Goal: Find contact information: Find contact information

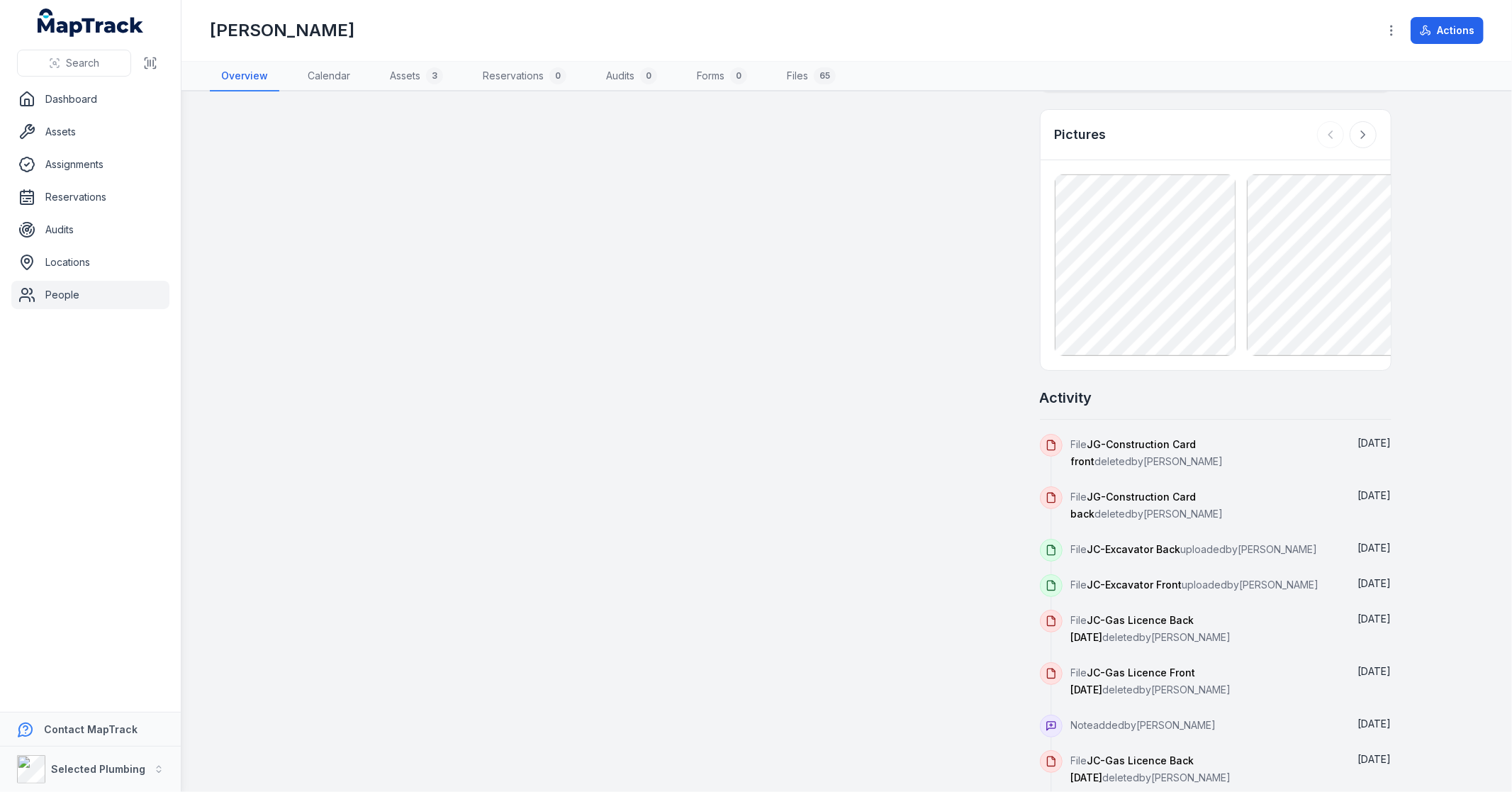
scroll to position [1088, 0]
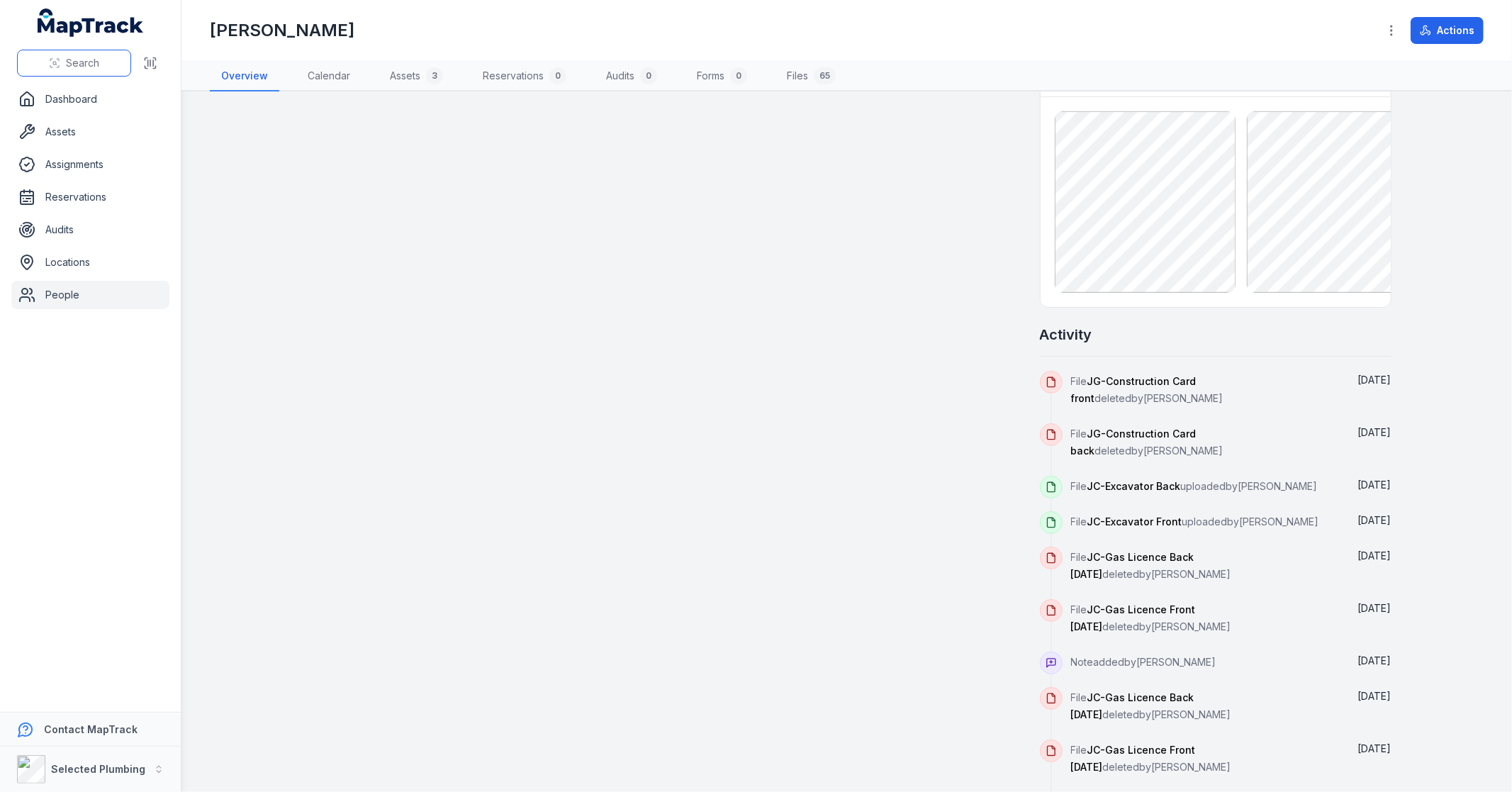
click at [80, 66] on span "Search" at bounding box center [83, 62] width 33 height 14
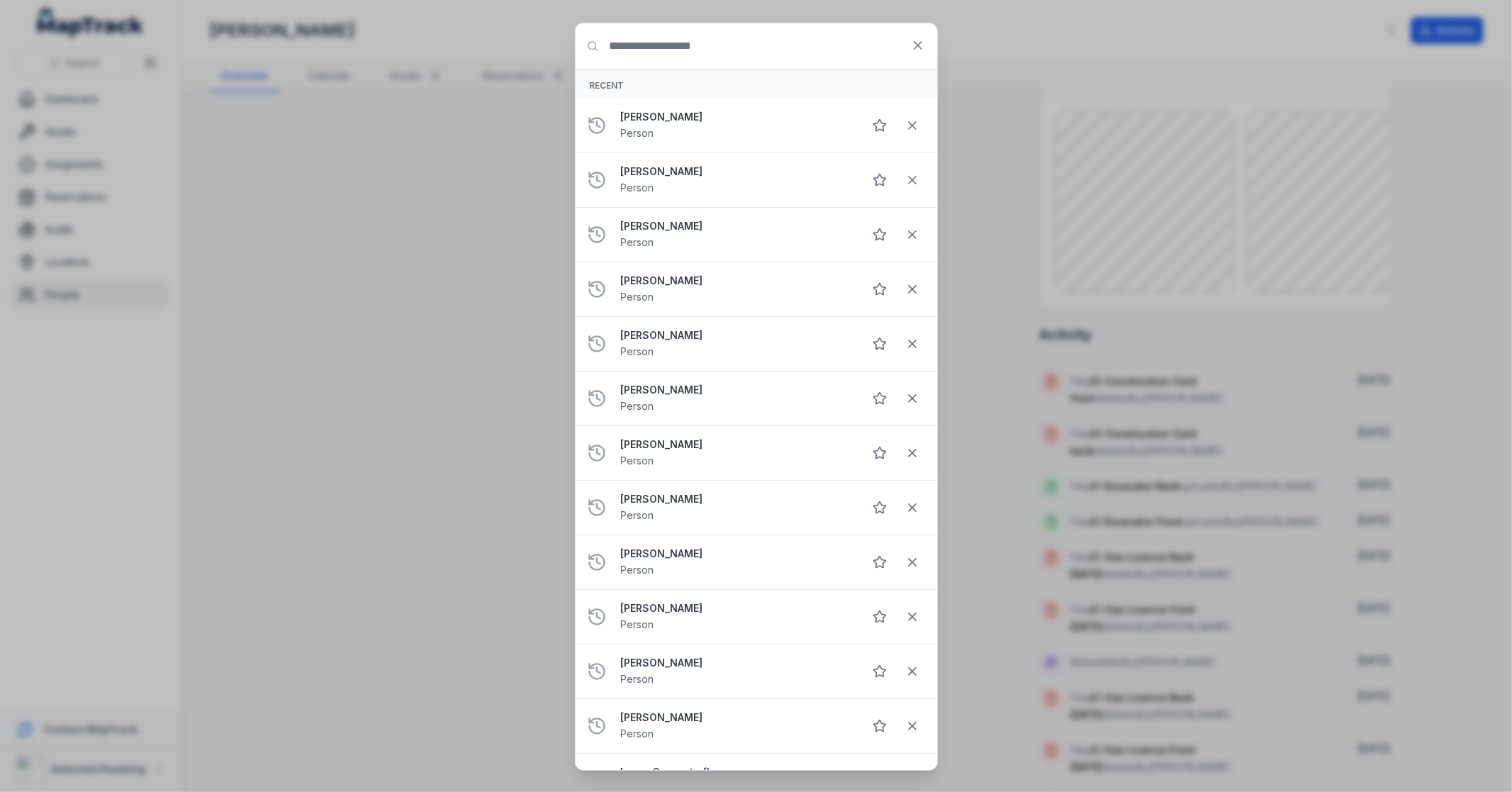
click at [692, 55] on input "Search for anything" at bounding box center [757, 46] width 361 height 45
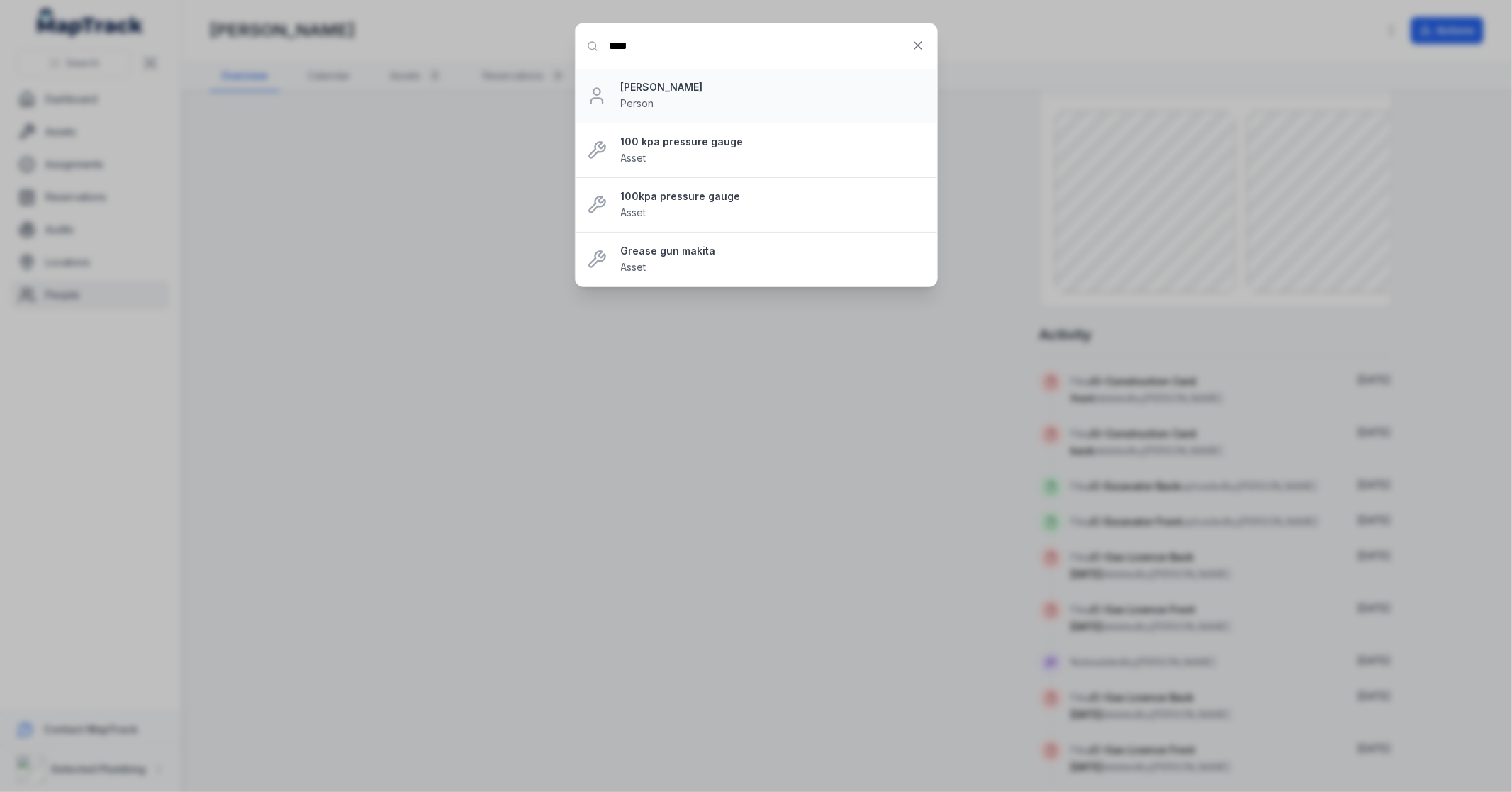
type input "****"
click at [694, 89] on strong "[PERSON_NAME]" at bounding box center [773, 86] width 305 height 14
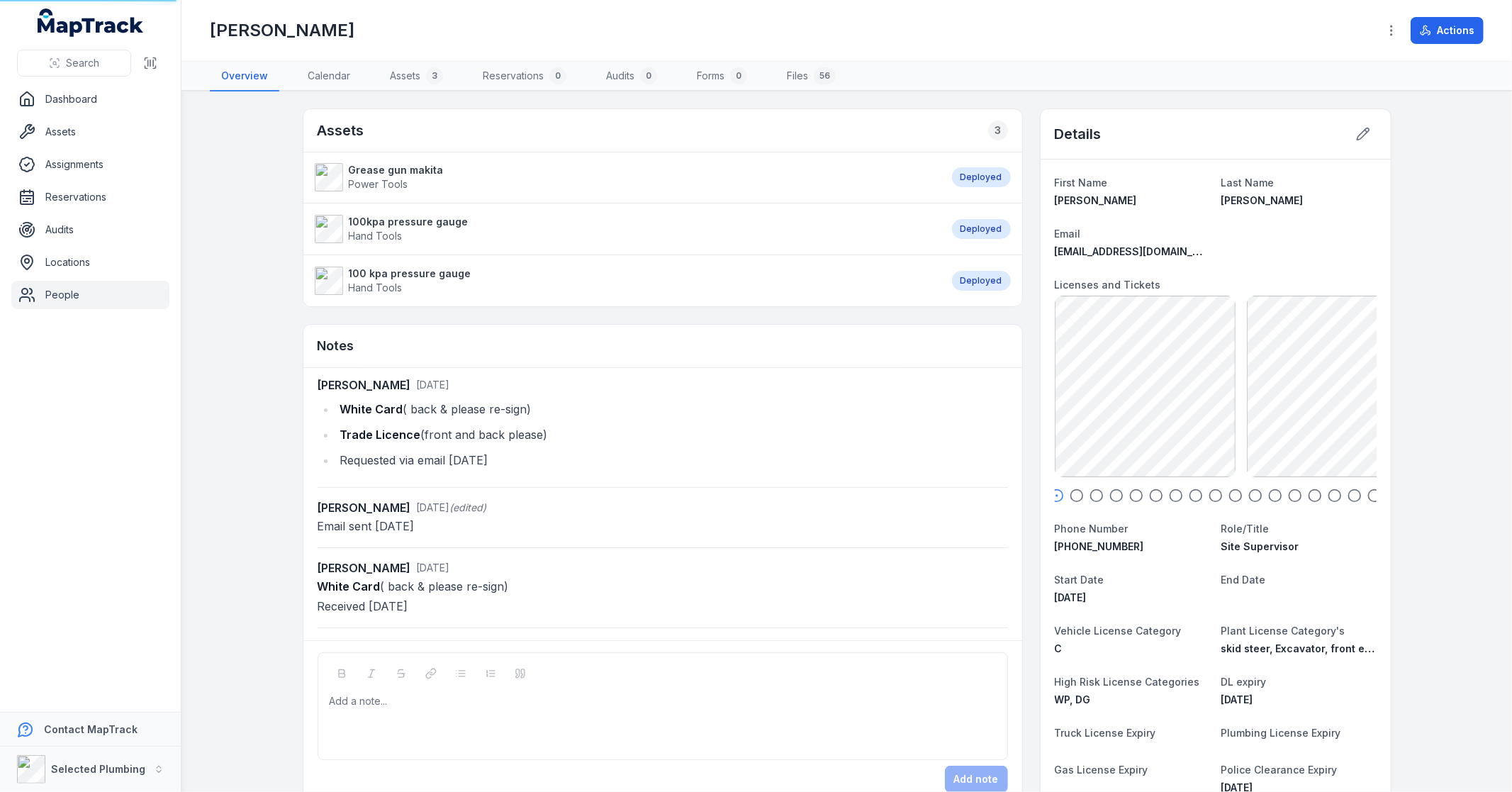
scroll to position [170, 0]
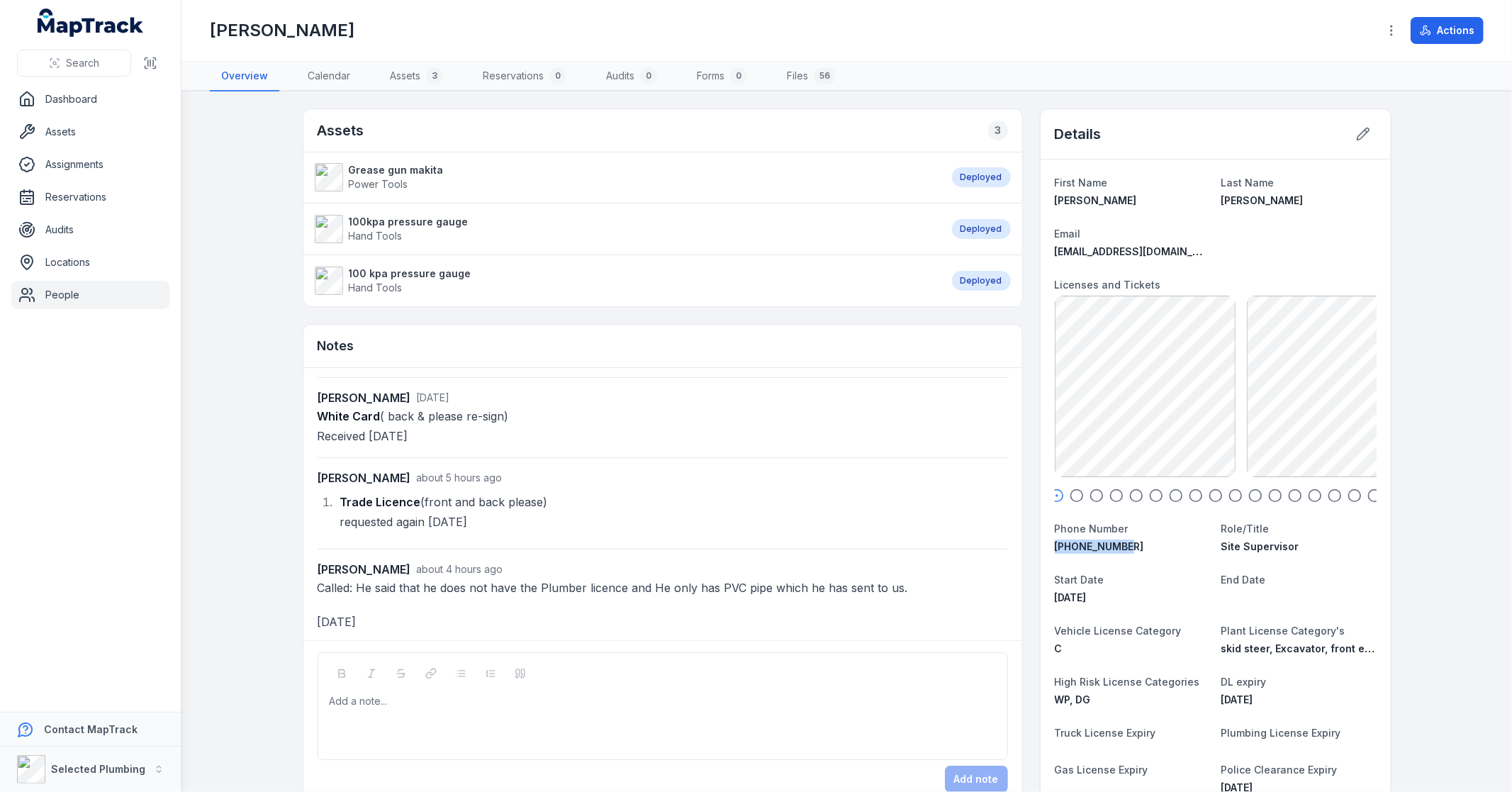
drag, startPoint x: 1140, startPoint y: 551, endPoint x: 1051, endPoint y: 554, distance: 89.1
click at [1055, 554] on dl "First Name [PERSON_NAME] Last Name [PERSON_NAME] Email [EMAIL_ADDRESS][DOMAIN_N…" at bounding box center [1216, 623] width 322 height 899
copy span "[PHONE_NUMBER]"
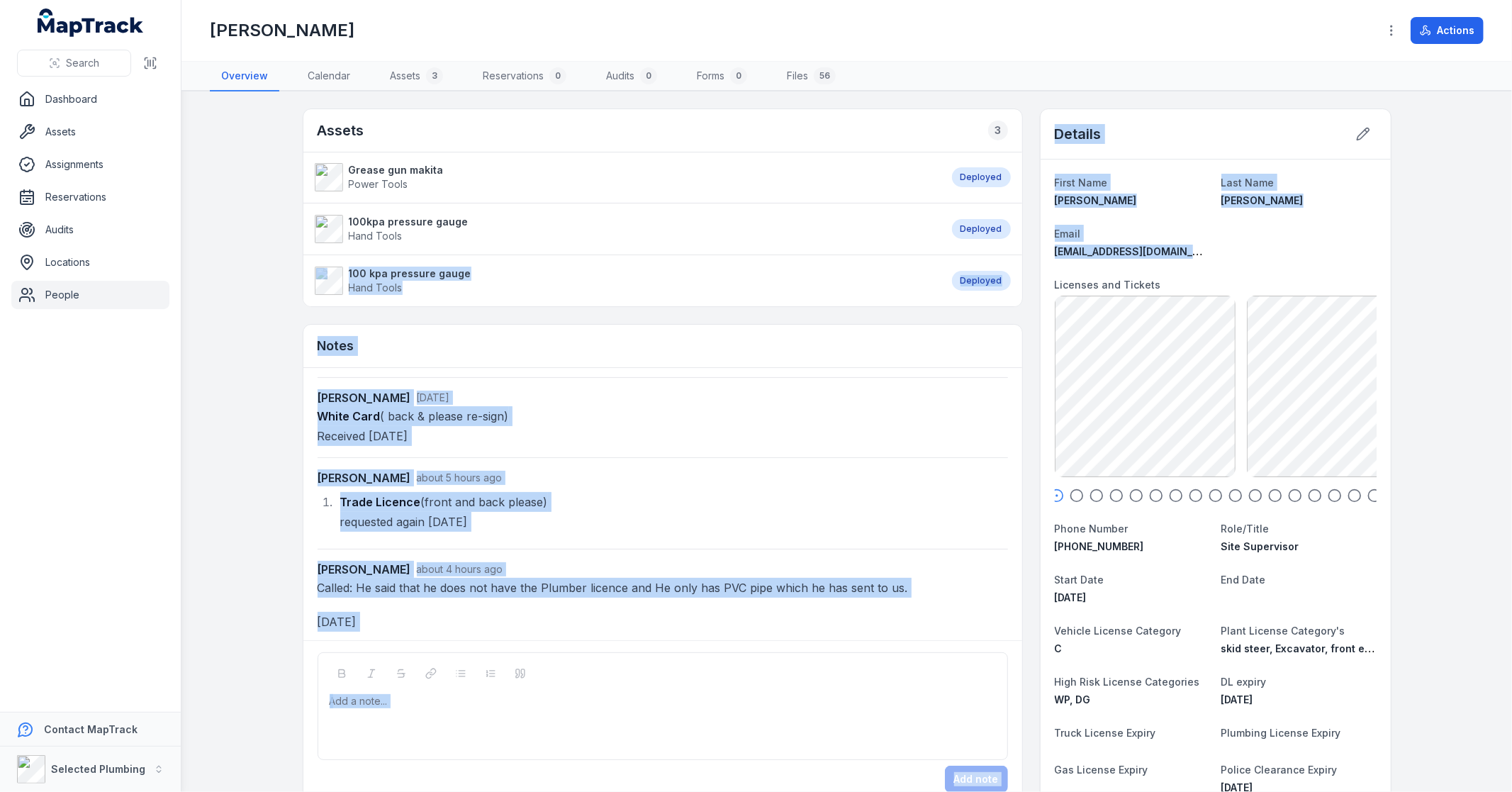
drag, startPoint x: 1219, startPoint y: 251, endPoint x: 1017, endPoint y: 249, distance: 202.0
click at [1173, 254] on div "[EMAIL_ADDRESS][DOMAIN_NAME]" at bounding box center [1132, 251] width 155 height 14
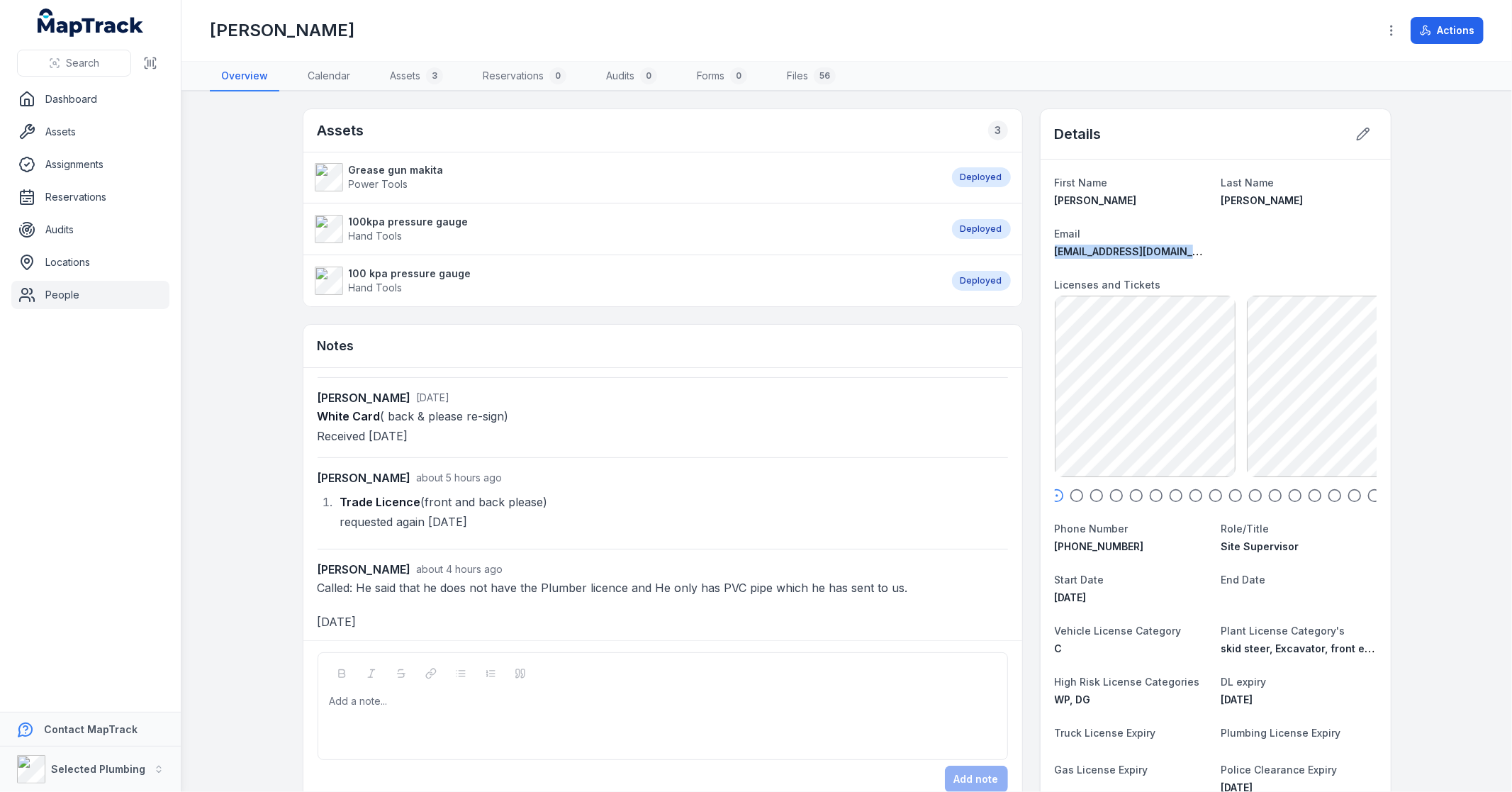
drag, startPoint x: 1202, startPoint y: 258, endPoint x: 1044, endPoint y: 260, distance: 158.0
click at [1044, 260] on div "First Name [PERSON_NAME] Last Name [PERSON_NAME] Email [EMAIL_ADDRESS][DOMAIN_N…" at bounding box center [1217, 623] width 350 height 928
copy span "[EMAIL_ADDRESS][DOMAIN_NAME]"
